Goal: Information Seeking & Learning: Learn about a topic

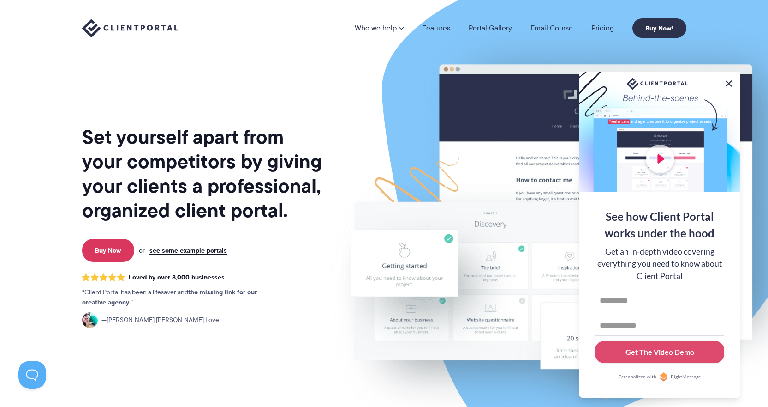
click at [728, 83] on button at bounding box center [729, 83] width 11 height 11
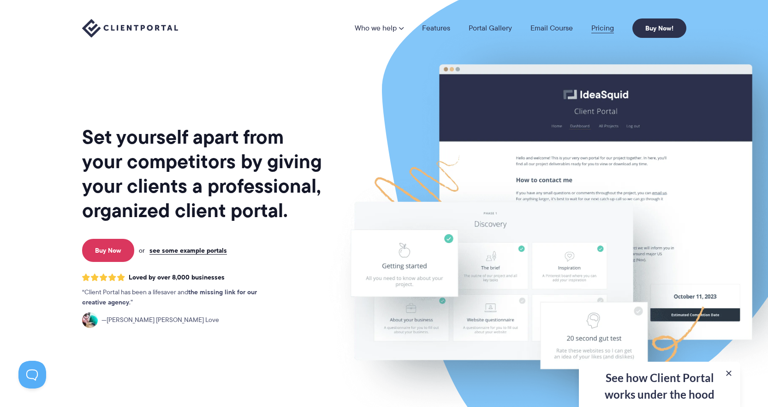
click at [594, 28] on link "Pricing" at bounding box center [603, 27] width 23 height 7
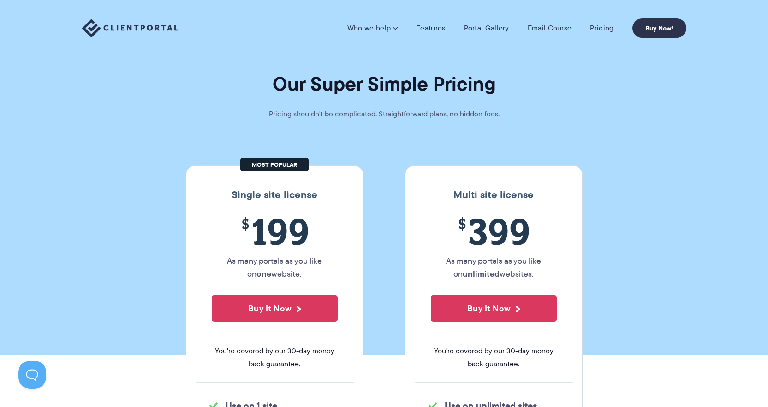
click at [428, 25] on link "Features" at bounding box center [430, 28] width 29 height 9
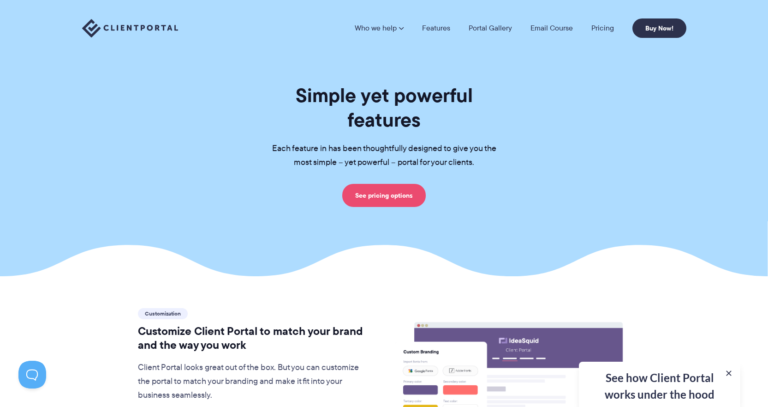
click at [395, 184] on link "See pricing options" at bounding box center [384, 195] width 84 height 23
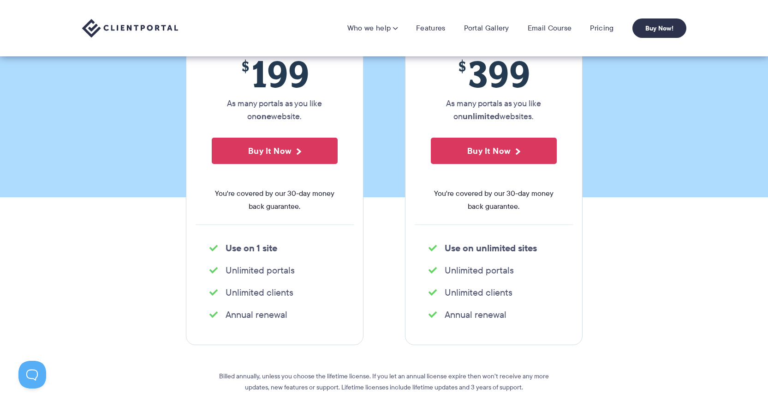
scroll to position [46, 0]
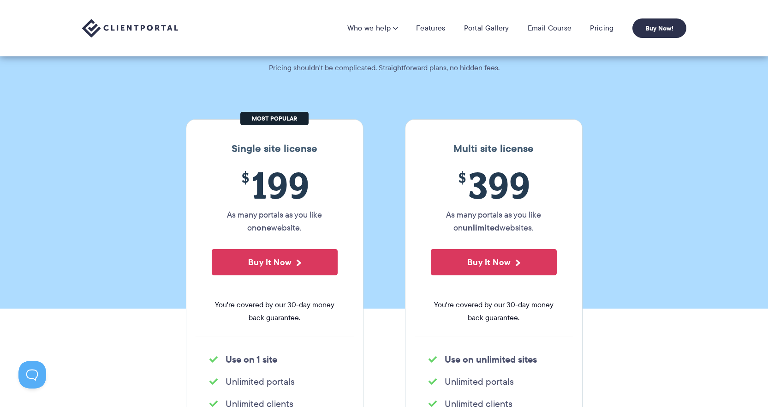
click at [491, 181] on span "$ 399" at bounding box center [494, 185] width 126 height 42
